Goal: Download file/media

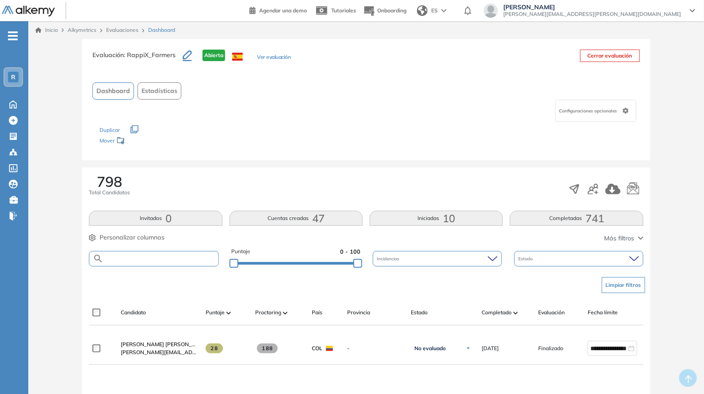
click at [149, 258] on input "text" at bounding box center [160, 258] width 115 height 7
paste input "**********"
type input "**********"
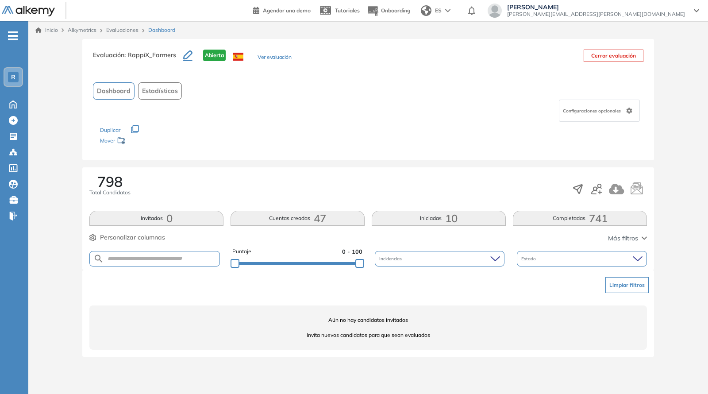
click at [88, 30] on span "Alkymetrics" at bounding box center [82, 30] width 29 height 7
click at [113, 30] on link "Evaluaciones" at bounding box center [122, 30] width 32 height 7
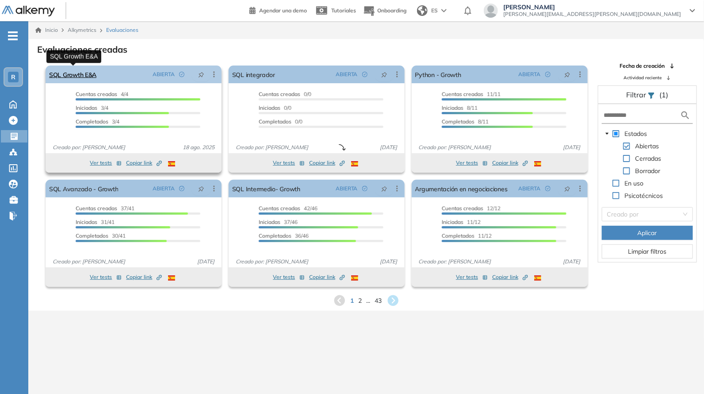
click at [71, 74] on link "SQL Growth E&A" at bounding box center [72, 74] width 47 height 18
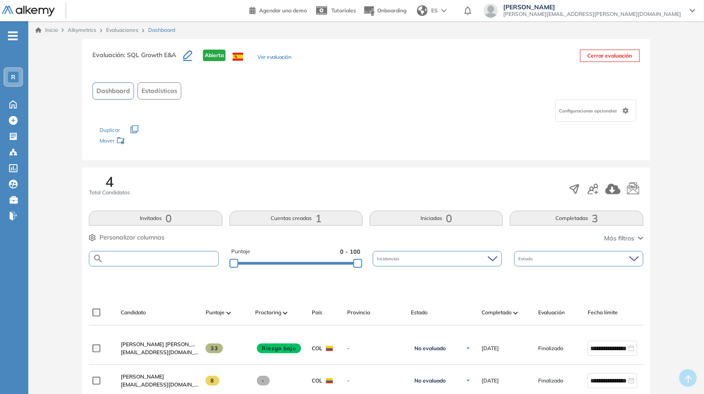
click at [138, 258] on input "text" at bounding box center [160, 258] width 115 height 7
paste input "**********"
type input "**********"
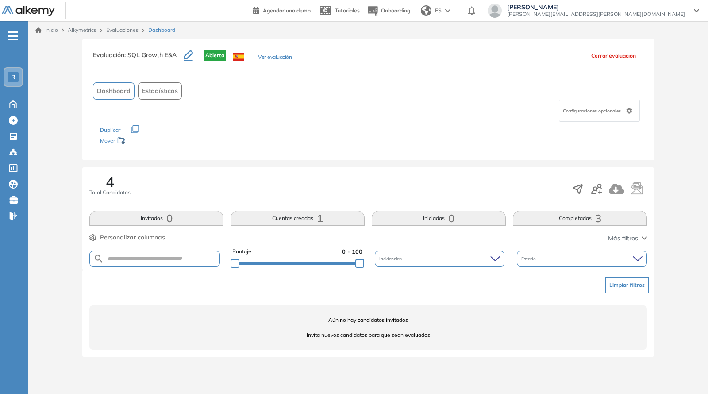
click at [89, 32] on span "Alkymetrics" at bounding box center [82, 30] width 29 height 7
click at [91, 29] on span "Alkymetrics" at bounding box center [82, 30] width 29 height 7
click at [117, 27] on link "Evaluaciones" at bounding box center [122, 30] width 32 height 7
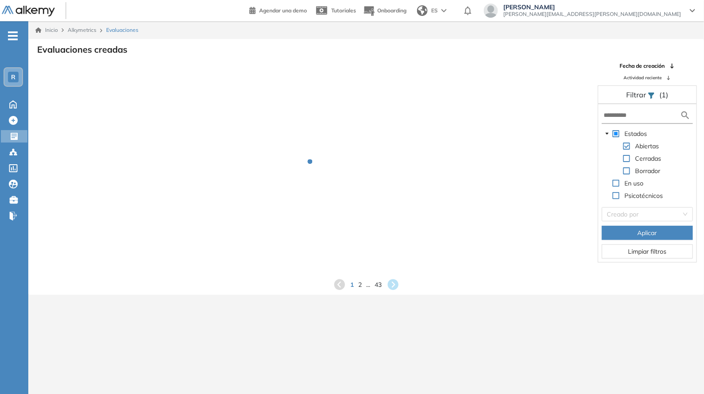
click at [89, 27] on span "Alkymetrics" at bounding box center [82, 30] width 29 height 7
click at [85, 31] on span "Alkymetrics" at bounding box center [82, 30] width 29 height 7
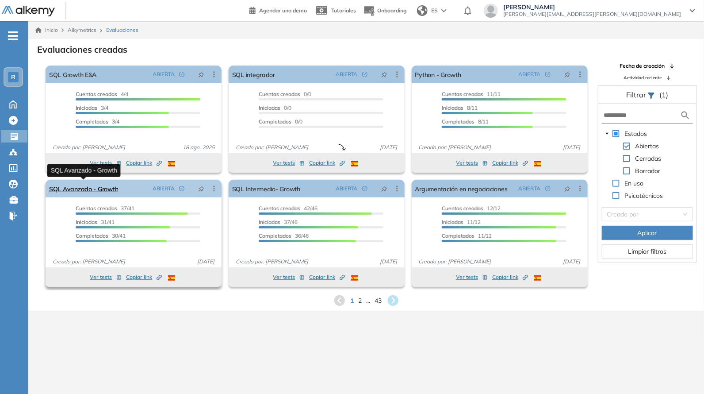
click at [84, 190] on link "SQL Avanzado - Growth" at bounding box center [83, 189] width 69 height 18
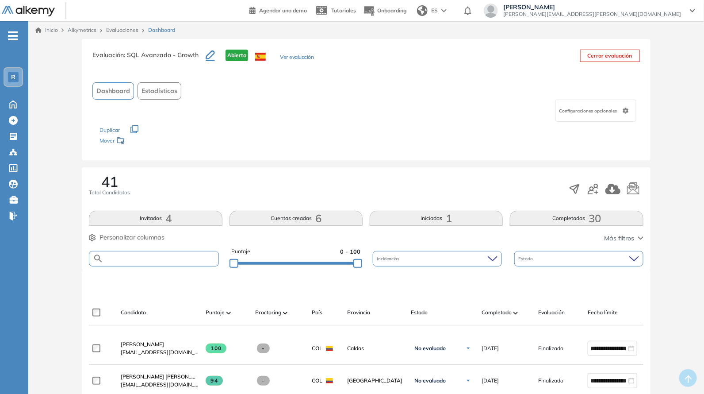
click at [141, 255] on input "text" at bounding box center [160, 258] width 115 height 7
paste input "**********"
type input "**********"
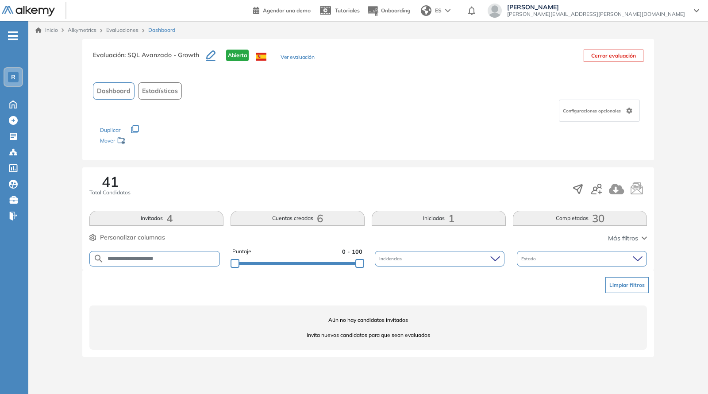
click at [104, 25] on div "Inicio Alkymetrics Evaluaciones Dashboard" at bounding box center [367, 30] width 679 height 18
click at [110, 31] on link "Evaluaciones" at bounding box center [122, 30] width 32 height 7
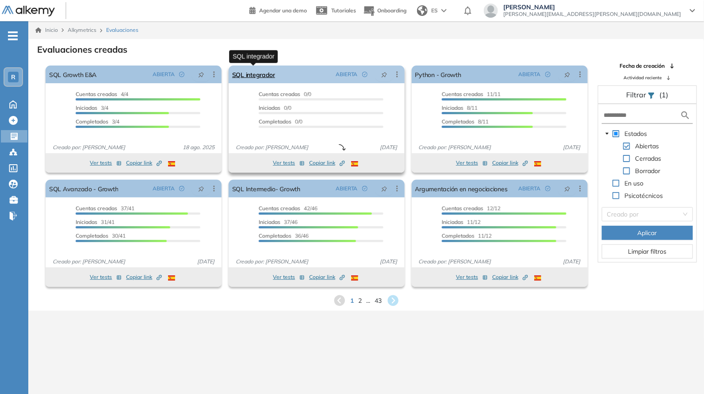
click at [259, 72] on link "SQL integrador" at bounding box center [253, 74] width 43 height 18
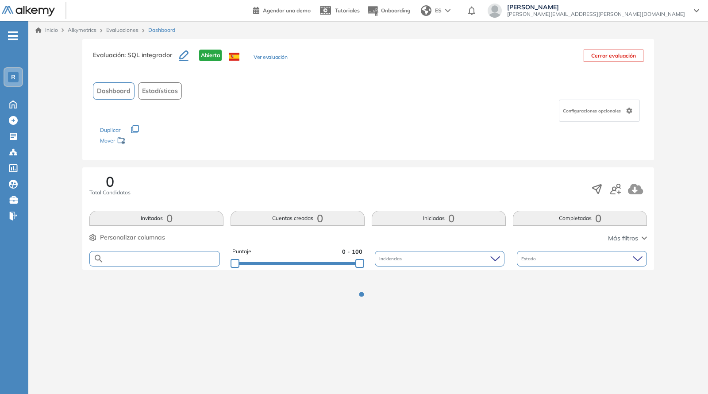
click at [142, 260] on input "text" at bounding box center [161, 258] width 115 height 7
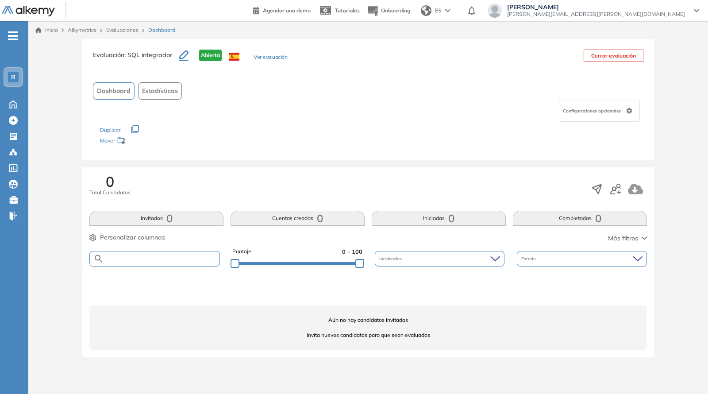
paste input "**********"
type input "**********"
click at [119, 30] on link "Evaluaciones" at bounding box center [122, 30] width 32 height 7
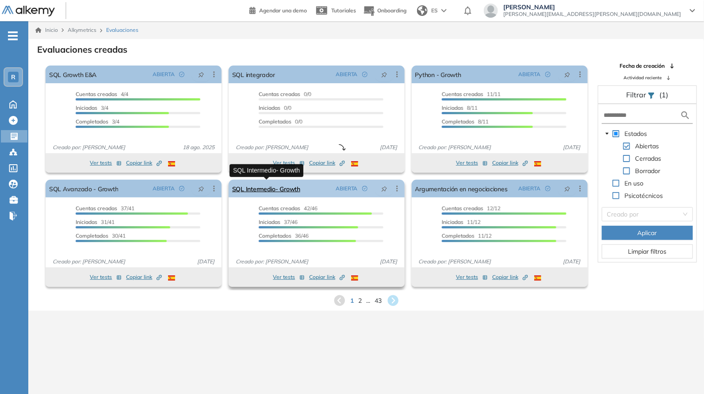
click at [258, 189] on link "SQL Intermedio- Growth" at bounding box center [266, 189] width 68 height 18
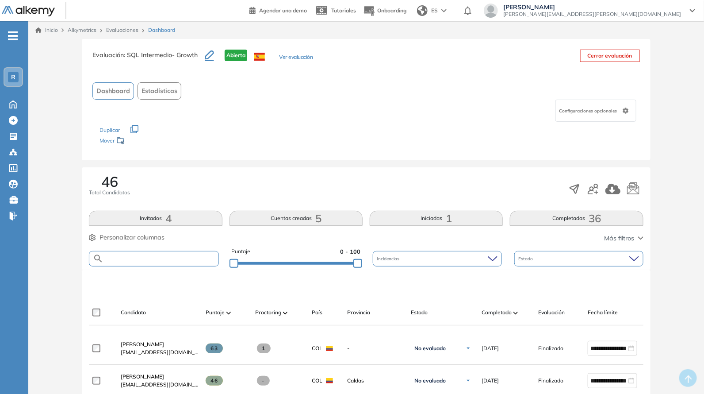
click at [141, 256] on input "text" at bounding box center [160, 258] width 115 height 7
paste input "**********"
type input "**********"
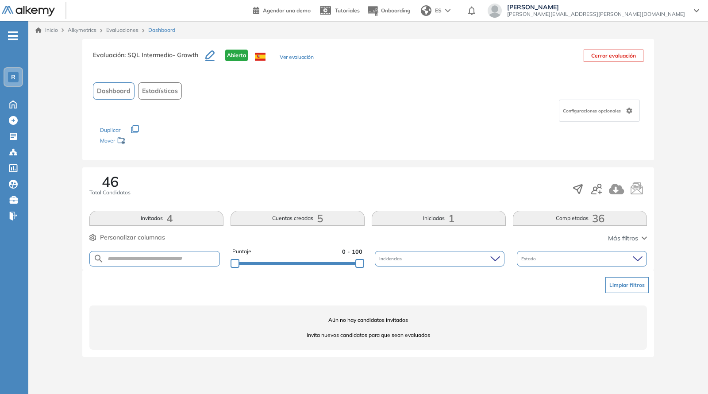
click at [119, 27] on link "Evaluaciones" at bounding box center [122, 30] width 32 height 7
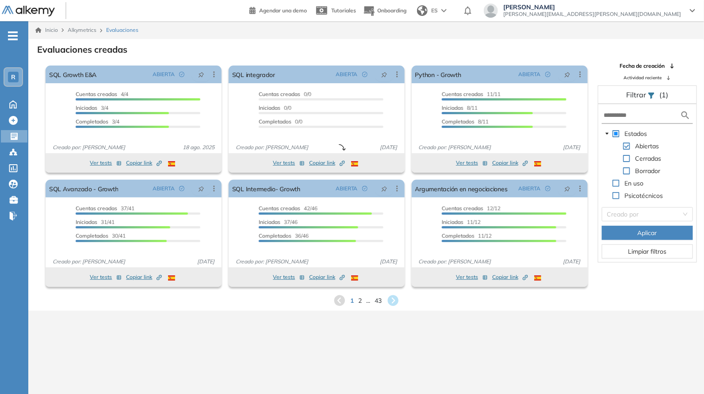
click at [339, 304] on icon at bounding box center [339, 300] width 11 height 11
click at [393, 300] on icon at bounding box center [393, 301] width 12 height 12
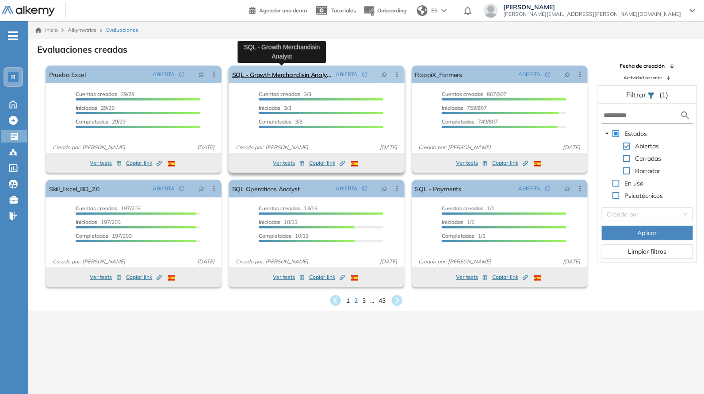
click at [276, 76] on link "SQL - Growth Merchandisin Analyst" at bounding box center [282, 74] width 100 height 18
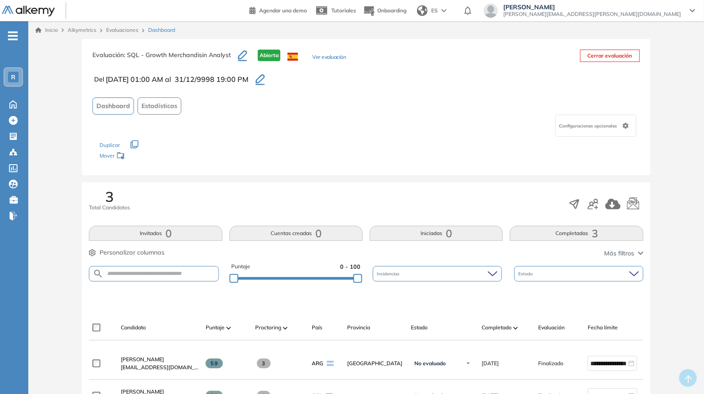
click at [149, 266] on form at bounding box center [154, 273] width 130 height 15
click at [143, 271] on input "text" at bounding box center [160, 273] width 115 height 7
paste input "**********"
type input "**********"
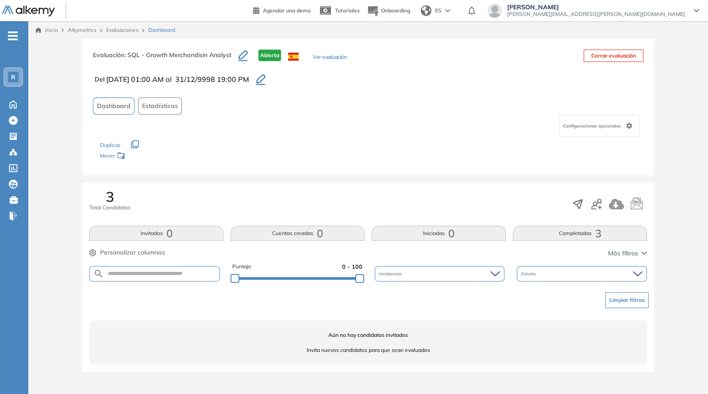
click at [117, 32] on link "Evaluaciones" at bounding box center [122, 30] width 32 height 7
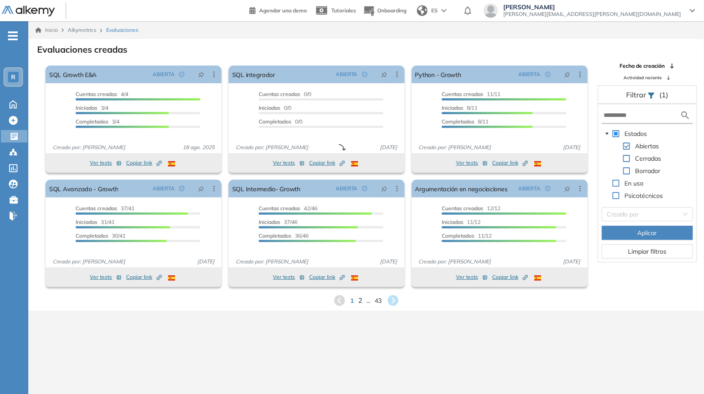
click at [358, 298] on span "2" at bounding box center [360, 300] width 4 height 10
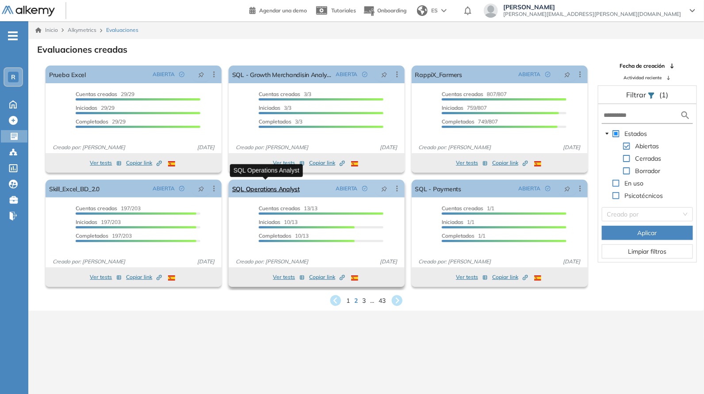
click at [253, 189] on link "SQL Operations Analyst" at bounding box center [266, 189] width 68 height 18
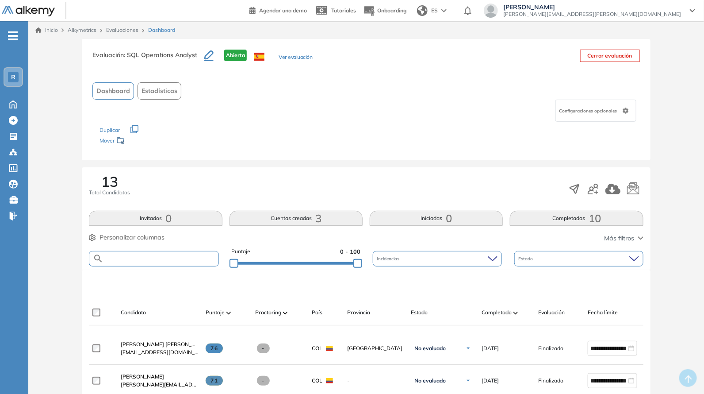
click at [163, 256] on input "text" at bounding box center [160, 258] width 115 height 7
paste input "**********"
type input "**********"
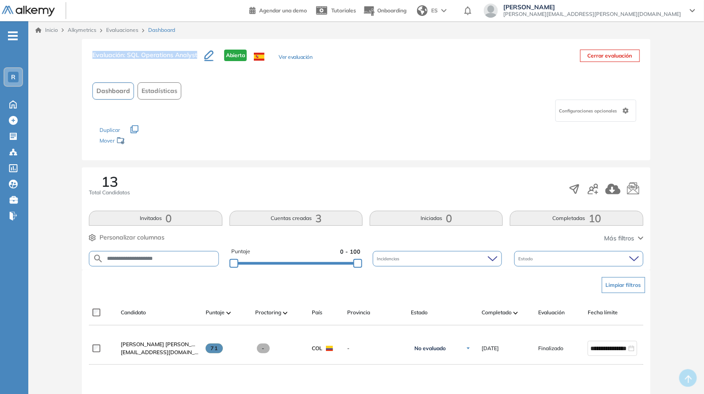
drag, startPoint x: 88, startPoint y: 54, endPoint x: 198, endPoint y: 58, distance: 109.3
click at [198, 58] on div "Evaluación : SQL Operations Analyst Abierta Ver evaluación Cerrar evaluación Da…" at bounding box center [366, 99] width 568 height 121
copy h3 "Evaluación : SQL Operations Analyst"
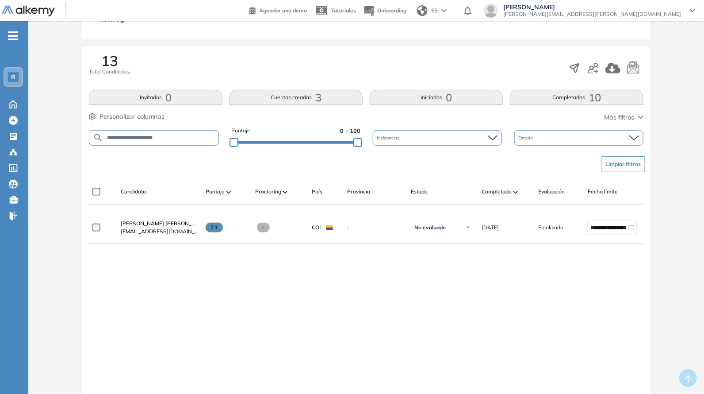
scroll to position [150, 0]
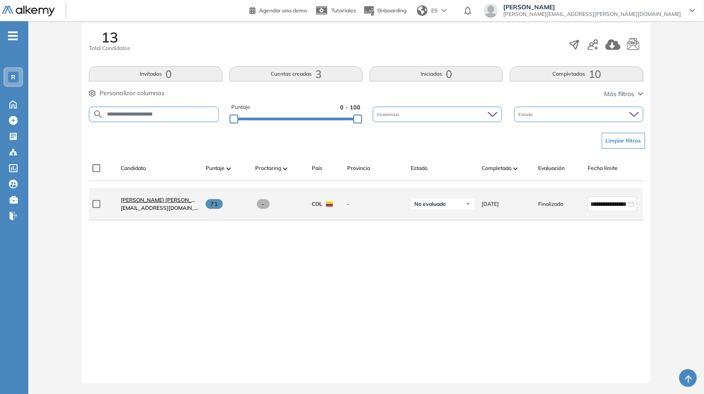
click at [182, 196] on span "[PERSON_NAME] [PERSON_NAME]" at bounding box center [165, 199] width 88 height 7
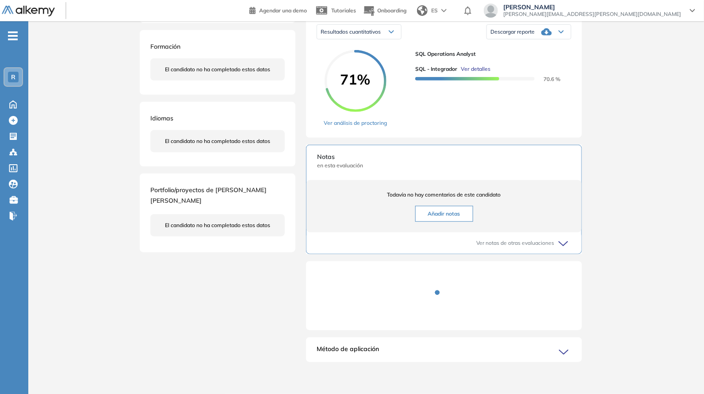
scroll to position [27, 0]
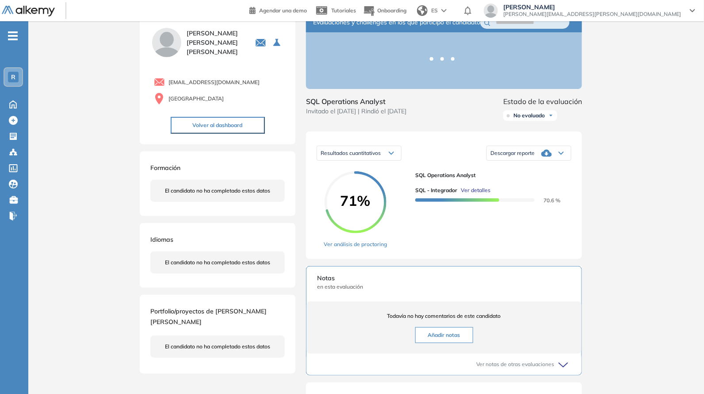
click at [546, 158] on icon at bounding box center [546, 153] width 11 height 11
click at [520, 177] on li "Descargar informe completo" at bounding box center [523, 172] width 65 height 9
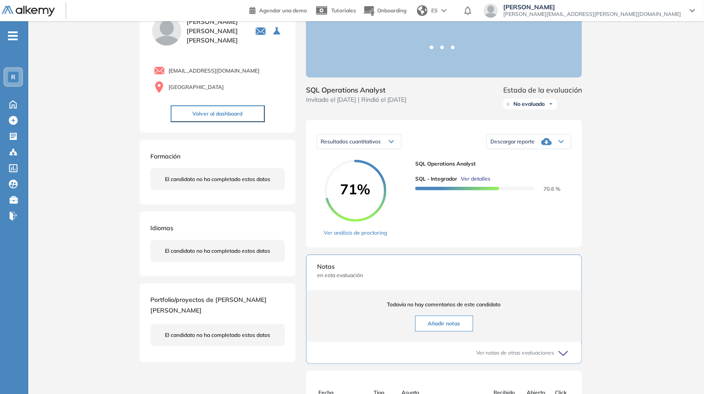
scroll to position [0, 0]
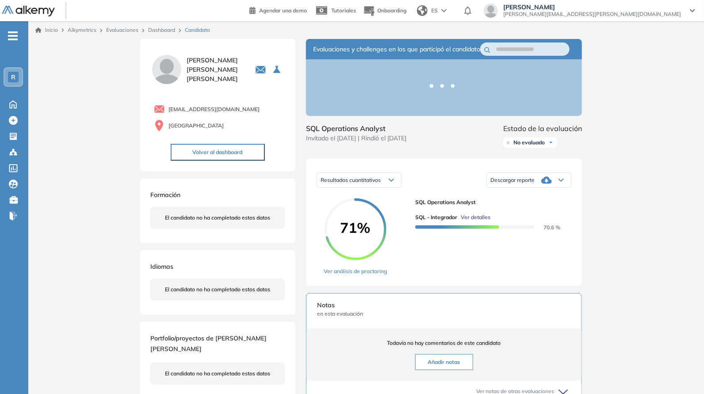
click at [546, 185] on icon at bounding box center [546, 180] width 11 height 11
click at [534, 204] on li "Descargar informe completo" at bounding box center [523, 199] width 65 height 9
click at [547, 185] on icon at bounding box center [546, 180] width 11 height 11
click at [530, 220] on li "Descargar informe resumido" at bounding box center [524, 215] width 66 height 9
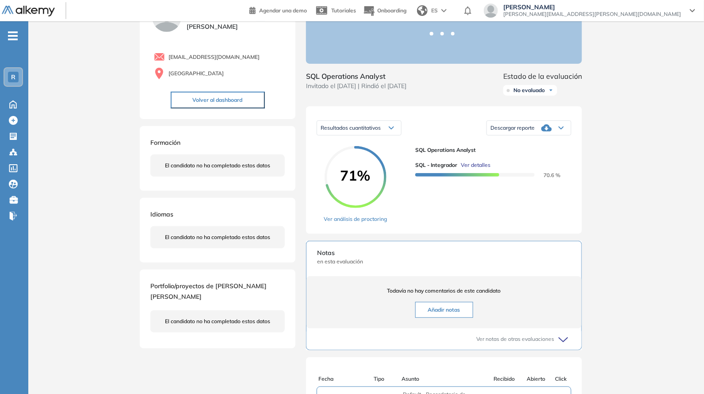
scroll to position [48, 0]
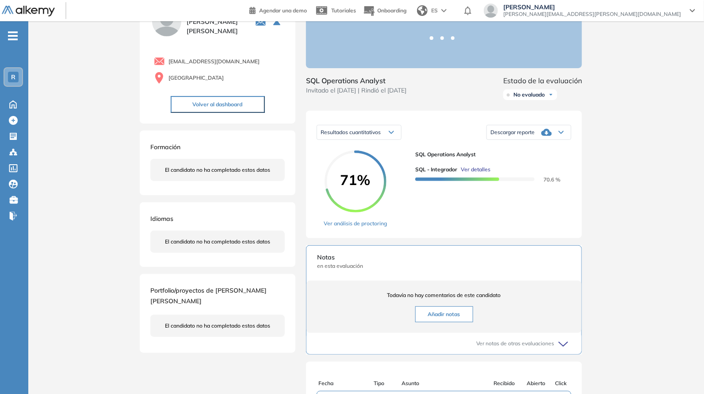
click at [542, 136] on icon at bounding box center [546, 132] width 11 height 7
click at [528, 156] on li "Descargar informe completo" at bounding box center [523, 151] width 65 height 9
drag, startPoint x: 515, startPoint y: 144, endPoint x: 521, endPoint y: 140, distance: 7.0
click at [521, 136] on span "Descargar reporte" at bounding box center [512, 132] width 44 height 7
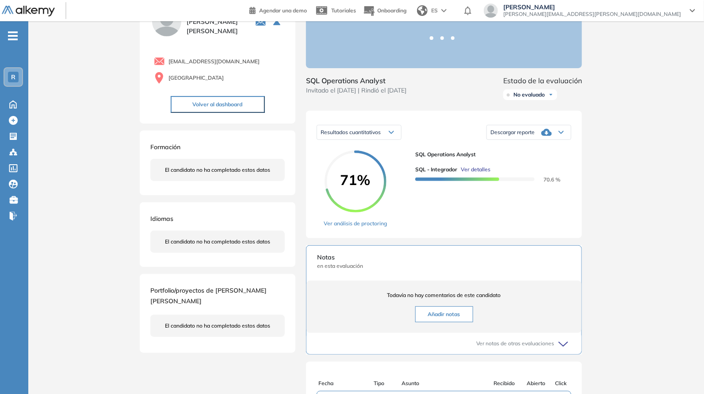
click at [521, 136] on span "Descargar reporte" at bounding box center [512, 132] width 44 height 7
click at [517, 156] on li "Descargar informe completo" at bounding box center [523, 151] width 65 height 9
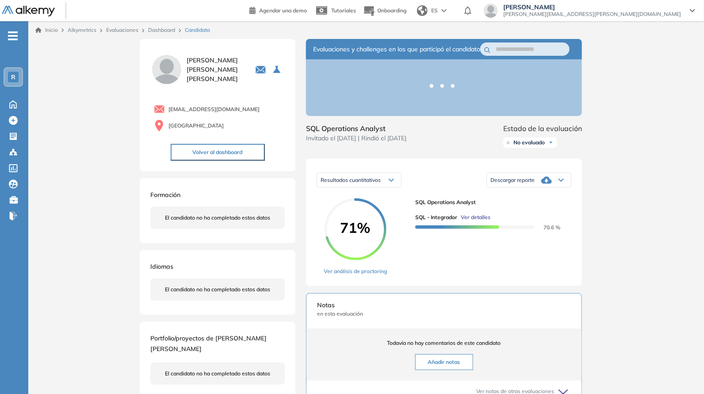
click at [436, 89] on div at bounding box center [443, 87] width 35 height 7
click at [563, 182] on icon at bounding box center [561, 180] width 5 height 4
click at [531, 204] on li "Descargar informe completo" at bounding box center [523, 199] width 65 height 9
click at [522, 184] on span "Descargar reporte" at bounding box center [512, 179] width 44 height 7
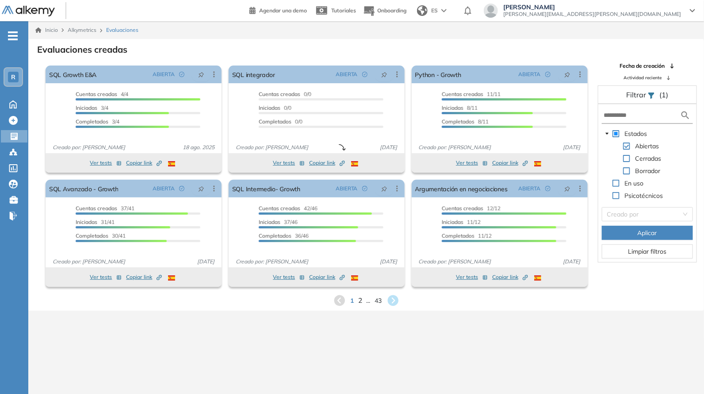
click at [360, 299] on span "2" at bounding box center [360, 300] width 4 height 10
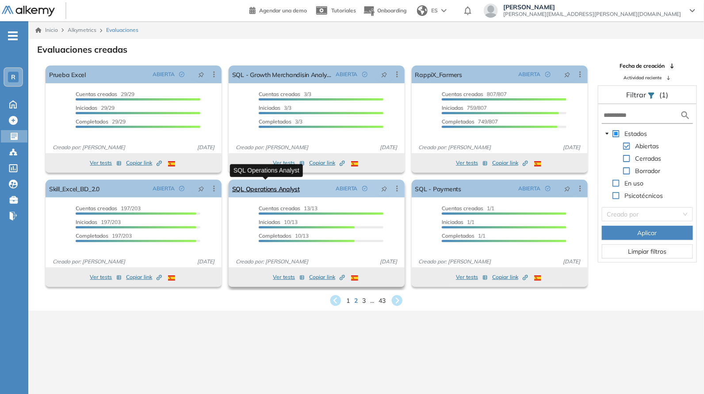
click at [269, 191] on link "SQL Operations Analyst" at bounding box center [266, 189] width 68 height 18
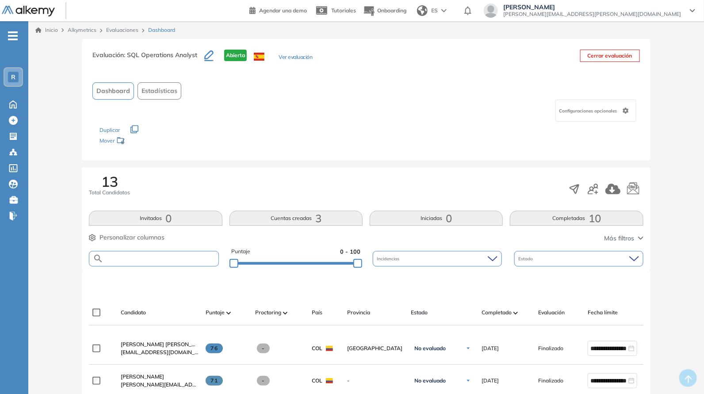
click at [168, 259] on input "text" at bounding box center [160, 258] width 115 height 7
paste input "**********"
type input "**********"
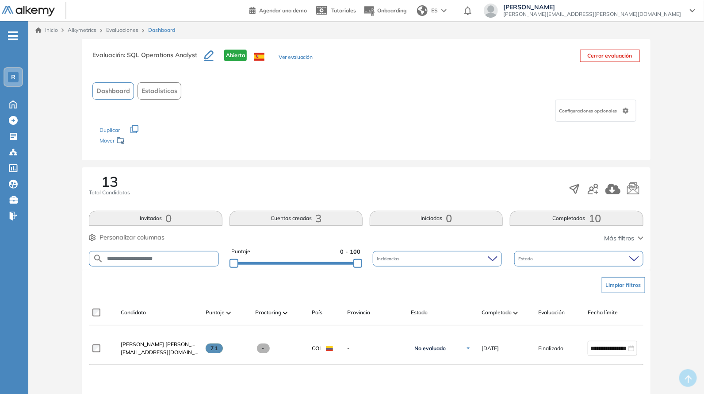
click at [172, 346] on span "[PERSON_NAME] [PERSON_NAME]" at bounding box center [165, 344] width 88 height 7
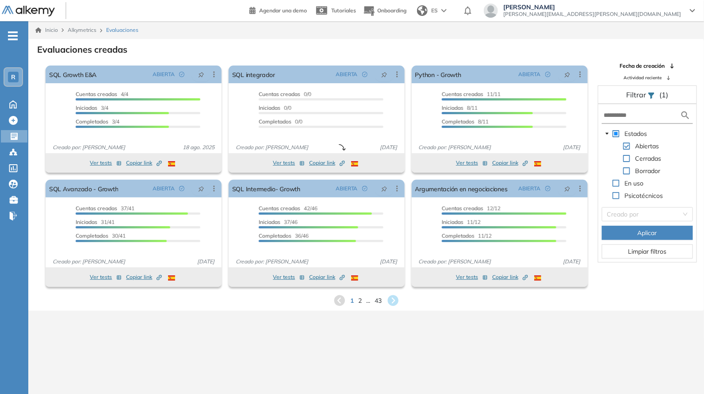
click at [358, 303] on div "1 2 ... 43" at bounding box center [366, 300] width 662 height 13
click at [359, 300] on span "2" at bounding box center [360, 300] width 4 height 10
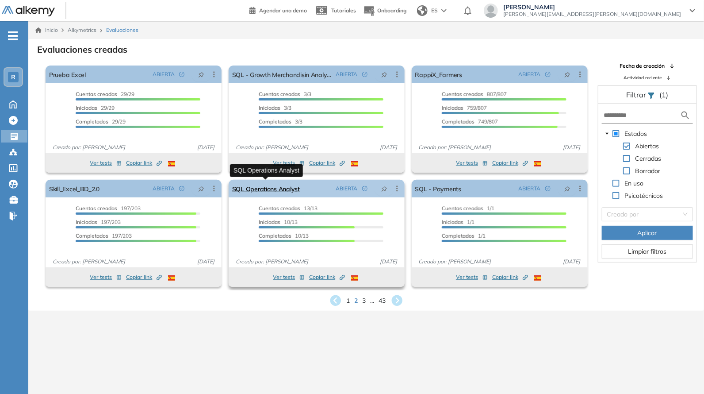
click at [278, 195] on link "SQL Operations Analyst" at bounding box center [266, 189] width 68 height 18
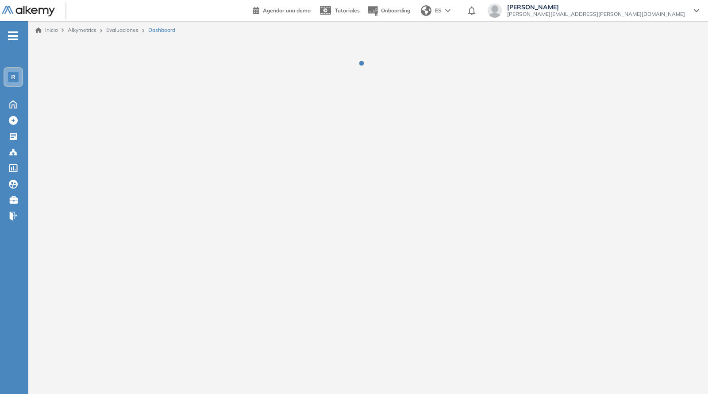
click at [278, 195] on div "Inicio Alkymetrics Evaluaciones Dashboard" at bounding box center [367, 200] width 679 height 358
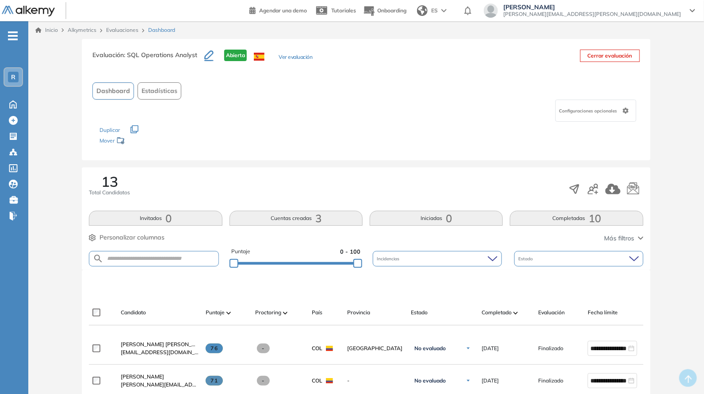
click at [142, 251] on form at bounding box center [154, 258] width 130 height 15
click at [144, 262] on form at bounding box center [154, 258] width 130 height 15
drag, startPoint x: 146, startPoint y: 261, endPoint x: 147, endPoint y: 256, distance: 5.9
click at [146, 260] on form at bounding box center [154, 258] width 130 height 15
click at [147, 256] on input "text" at bounding box center [160, 258] width 115 height 7
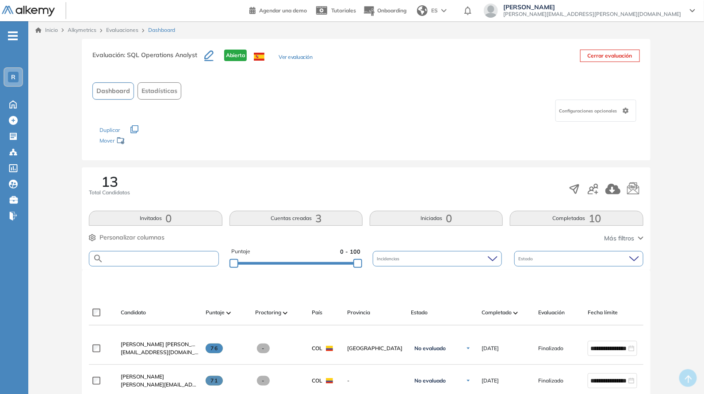
paste input "**********"
type input "**********"
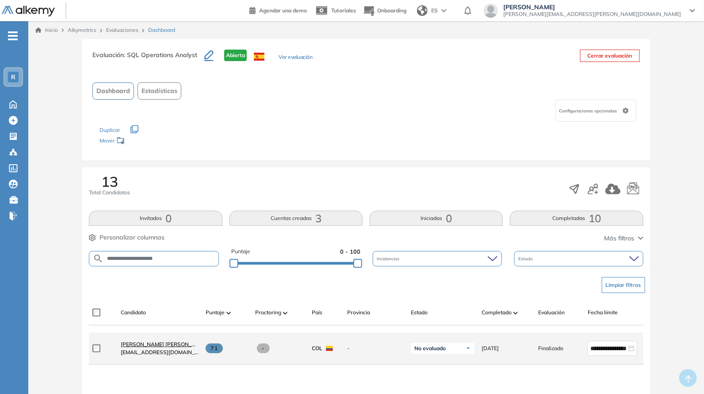
click at [168, 345] on span "[PERSON_NAME] [PERSON_NAME]" at bounding box center [165, 344] width 88 height 7
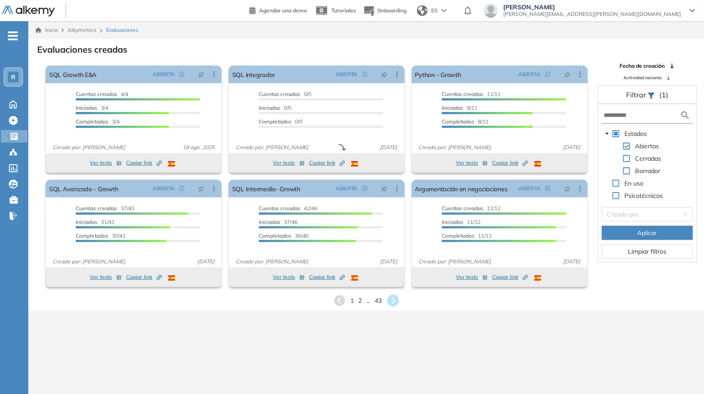
click at [388, 297] on icon at bounding box center [393, 301] width 12 height 12
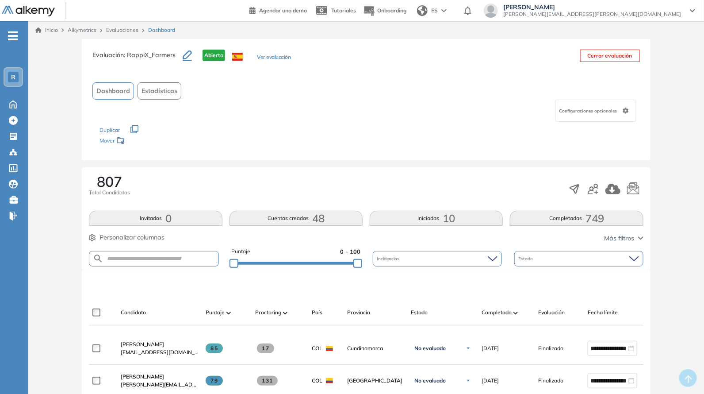
click at [122, 31] on link "Evaluaciones" at bounding box center [122, 30] width 32 height 7
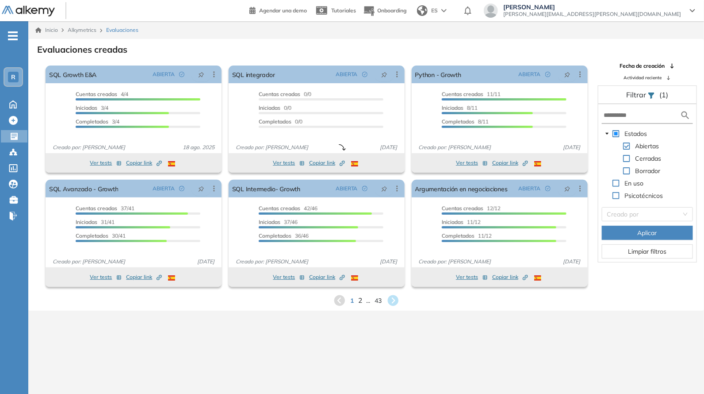
click at [360, 304] on span "2" at bounding box center [360, 300] width 4 height 10
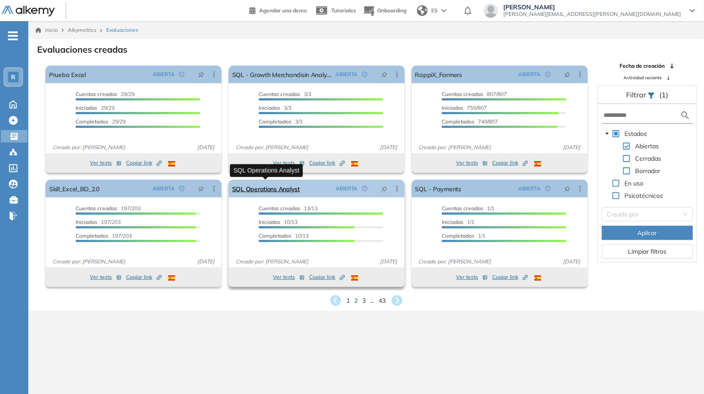
click at [279, 193] on link "SQL Operations Analyst" at bounding box center [266, 189] width 68 height 18
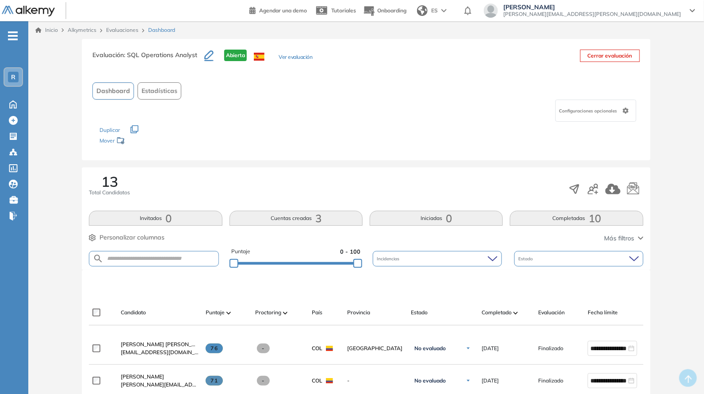
click at [162, 251] on form at bounding box center [154, 258] width 130 height 15
click at [159, 258] on input "text" at bounding box center [160, 258] width 115 height 7
paste input "**********"
type input "**********"
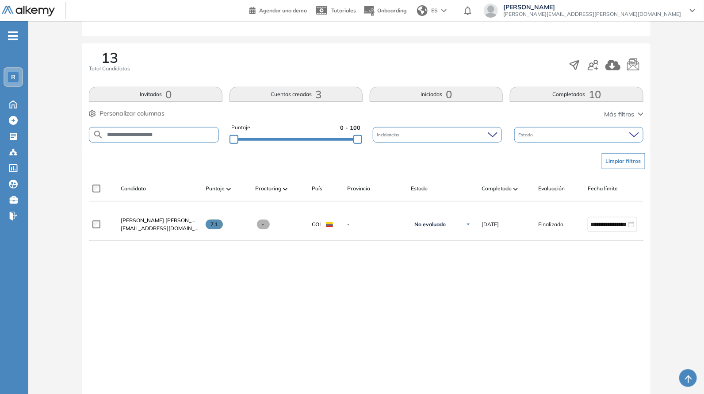
scroll to position [150, 0]
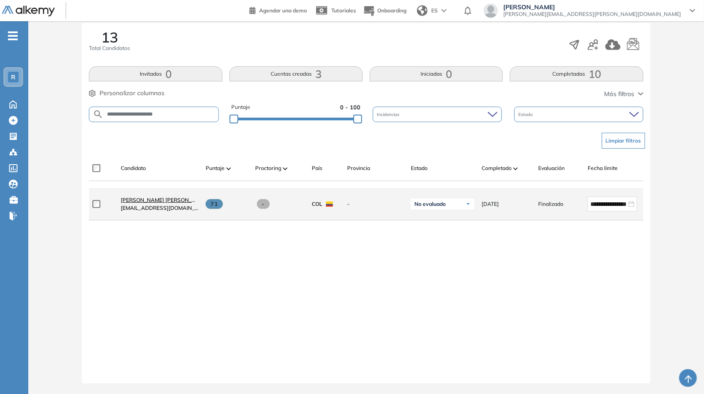
click at [179, 196] on span "[PERSON_NAME] [PERSON_NAME]" at bounding box center [165, 199] width 88 height 7
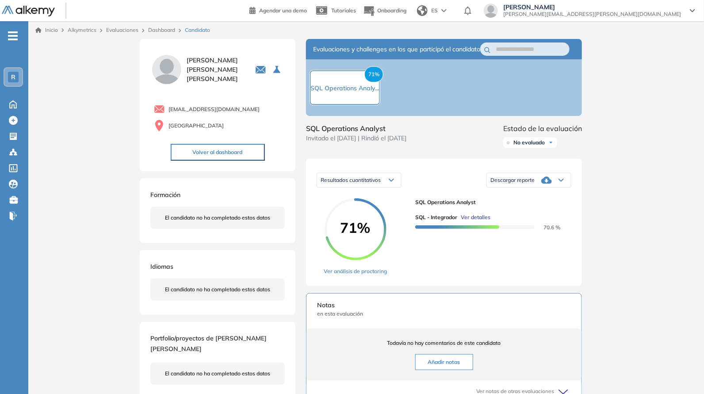
click at [551, 185] on icon at bounding box center [546, 180] width 11 height 11
click at [539, 204] on li "Descargar informe completo" at bounding box center [523, 199] width 65 height 9
click at [548, 185] on icon at bounding box center [546, 180] width 11 height 11
click at [540, 204] on li "Descargar informe completo" at bounding box center [523, 199] width 65 height 9
click at [547, 185] on icon at bounding box center [546, 180] width 11 height 11
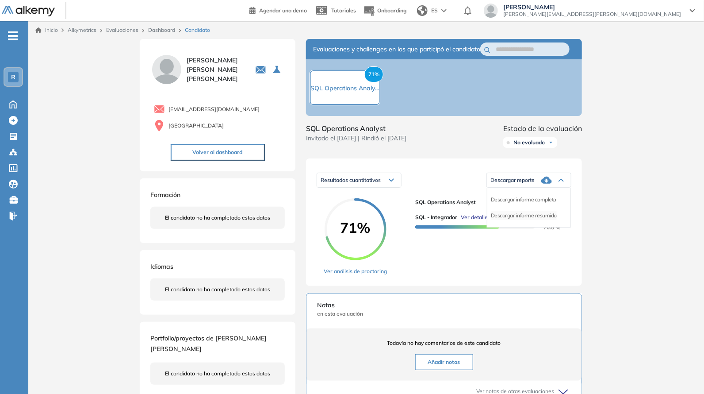
click at [529, 220] on li "Descargar informe resumido" at bounding box center [524, 215] width 66 height 9
click at [510, 189] on div "Descargar reporte" at bounding box center [529, 180] width 84 height 18
click at [526, 204] on li "Descargar informe completo" at bounding box center [523, 199] width 65 height 9
click at [547, 185] on icon at bounding box center [546, 180] width 11 height 11
click at [533, 204] on li "Descargar informe completo" at bounding box center [523, 199] width 65 height 9
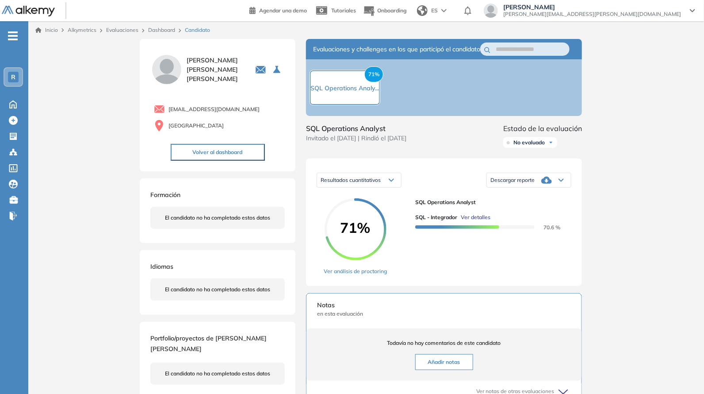
click at [548, 184] on icon at bounding box center [546, 179] width 11 height 7
click at [528, 204] on li "Descargar informe completo" at bounding box center [523, 199] width 65 height 9
click at [543, 184] on icon at bounding box center [546, 179] width 11 height 7
click at [534, 204] on li "Descargar informe completo" at bounding box center [523, 199] width 65 height 9
click at [548, 181] on div "Descargar reporte" at bounding box center [529, 180] width 84 height 18
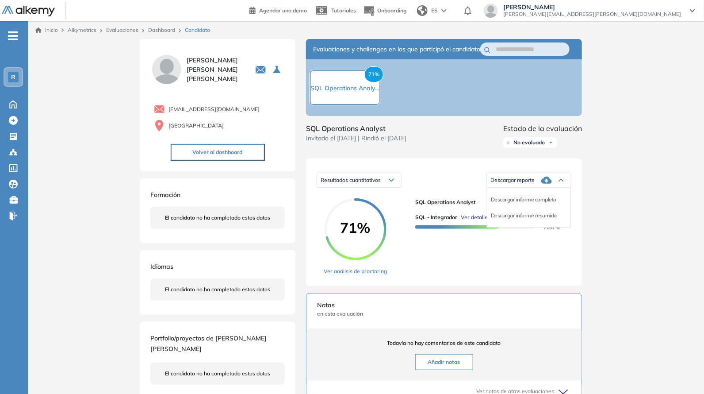
click at [532, 204] on li "Descargar informe completo" at bounding box center [523, 199] width 65 height 9
click at [544, 184] on icon at bounding box center [546, 179] width 11 height 7
click at [529, 204] on li "Descargar informe completo" at bounding box center [523, 199] width 65 height 9
click at [545, 184] on icon at bounding box center [546, 179] width 11 height 7
click at [528, 204] on li "Descargar informe completo" at bounding box center [523, 199] width 65 height 9
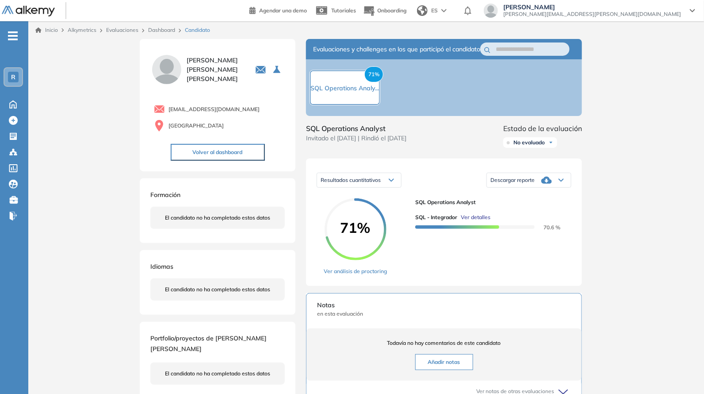
click at [362, 92] on span "SQL Operations Analy..." at bounding box center [345, 88] width 69 height 8
click at [345, 100] on div "71% SQL Operations Analy..." at bounding box center [345, 87] width 71 height 35
click at [344, 98] on div "71% SQL Operations Analy..." at bounding box center [345, 87] width 71 height 35
click at [336, 86] on div "71% SQL Operations Analy..." at bounding box center [345, 87] width 71 height 35
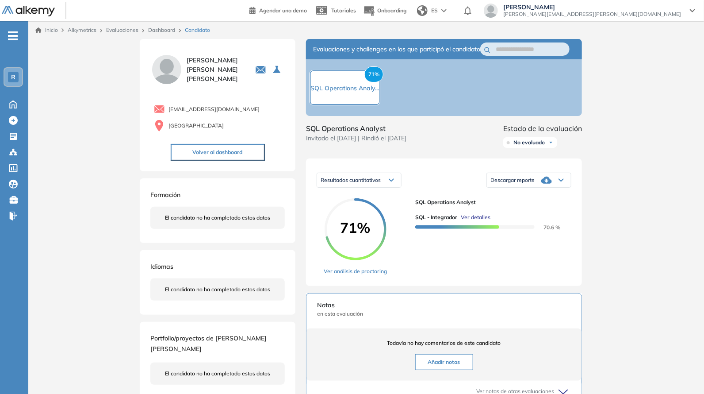
click at [376, 82] on span "71%" at bounding box center [373, 74] width 19 height 16
click at [381, 183] on span "Resultados cuantitativos" at bounding box center [351, 179] width 60 height 7
click at [389, 187] on div "Resultados cuantitativos" at bounding box center [359, 180] width 84 height 14
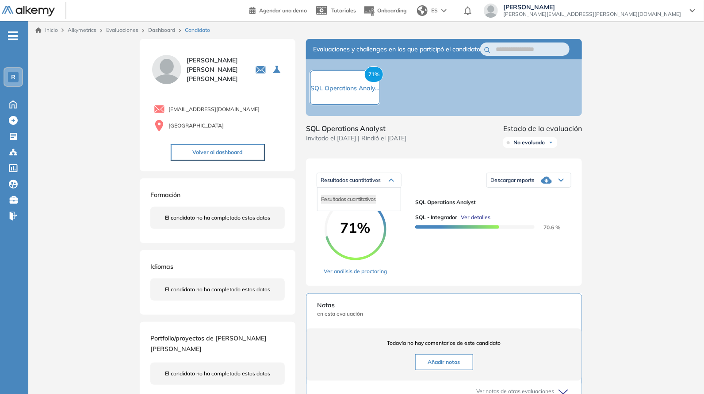
click at [451, 200] on div "Resultados cuantitativos Resultados cuantitativos Descargar reporte Descargar i…" at bounding box center [444, 221] width 276 height 127
click at [453, 206] on span "SQL Operations Analyst" at bounding box center [489, 202] width 149 height 8
click at [528, 220] on div "SQL - Integrador Ver detalles 70.6 %" at bounding box center [489, 218] width 149 height 25
click at [548, 181] on div "Descargar reporte" at bounding box center [529, 180] width 84 height 18
click at [526, 204] on li "Descargar informe completo" at bounding box center [523, 199] width 65 height 9
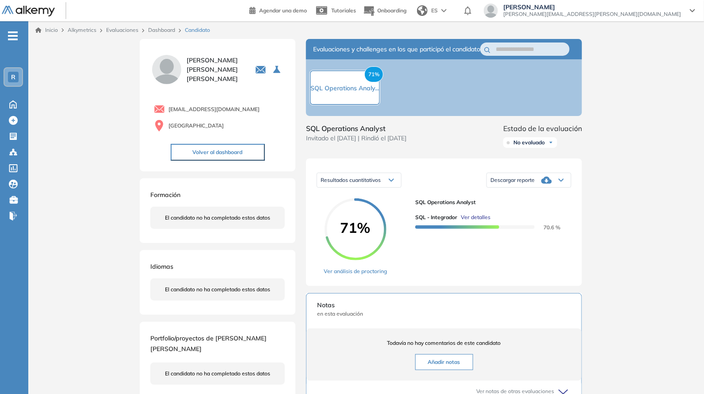
click at [545, 184] on icon at bounding box center [546, 179] width 11 height 7
click at [525, 204] on li "Descargar informe completo" at bounding box center [523, 199] width 65 height 9
click at [544, 184] on icon at bounding box center [546, 180] width 11 height 11
click at [524, 204] on li "Descargar informe completo" at bounding box center [523, 199] width 65 height 9
click at [622, 131] on div "Inicio Alkymetrics Evaluaciones Dashboard Candidato Duración : 00:00:00 Cantida…" at bounding box center [366, 291] width 676 height 541
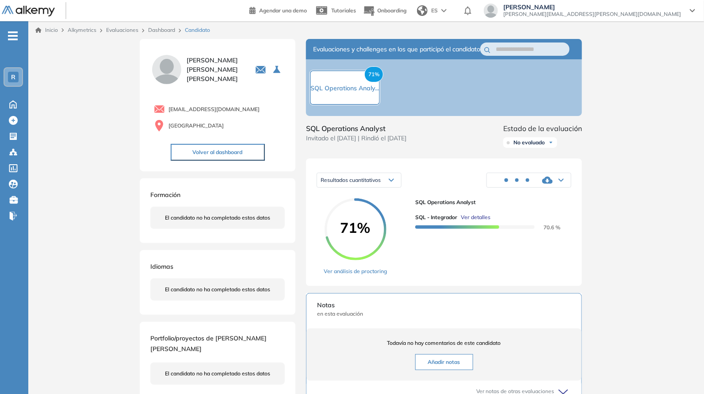
click at [622, 131] on div "Inicio Alkymetrics Evaluaciones Dashboard Candidato Duración : 00:00:00 Cantida…" at bounding box center [366, 291] width 676 height 541
click at [622, 132] on div "Inicio Alkymetrics Evaluaciones Dashboard Candidato Duración : 00:00:00 Cantida…" at bounding box center [366, 291] width 676 height 541
click at [651, 170] on div "Inicio Alkymetrics Evaluaciones Dashboard Candidato Duración : 00:00:00 Cantida…" at bounding box center [366, 291] width 676 height 541
